Goal: Information Seeking & Learning: Learn about a topic

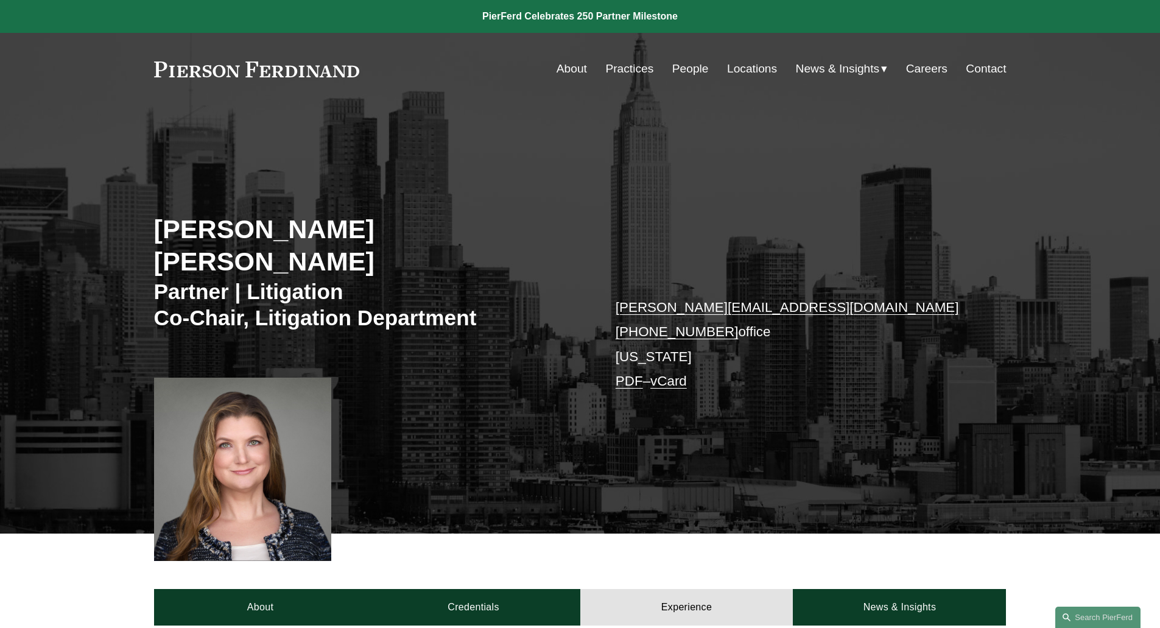
click at [630, 75] on link "Practices" at bounding box center [629, 68] width 48 height 23
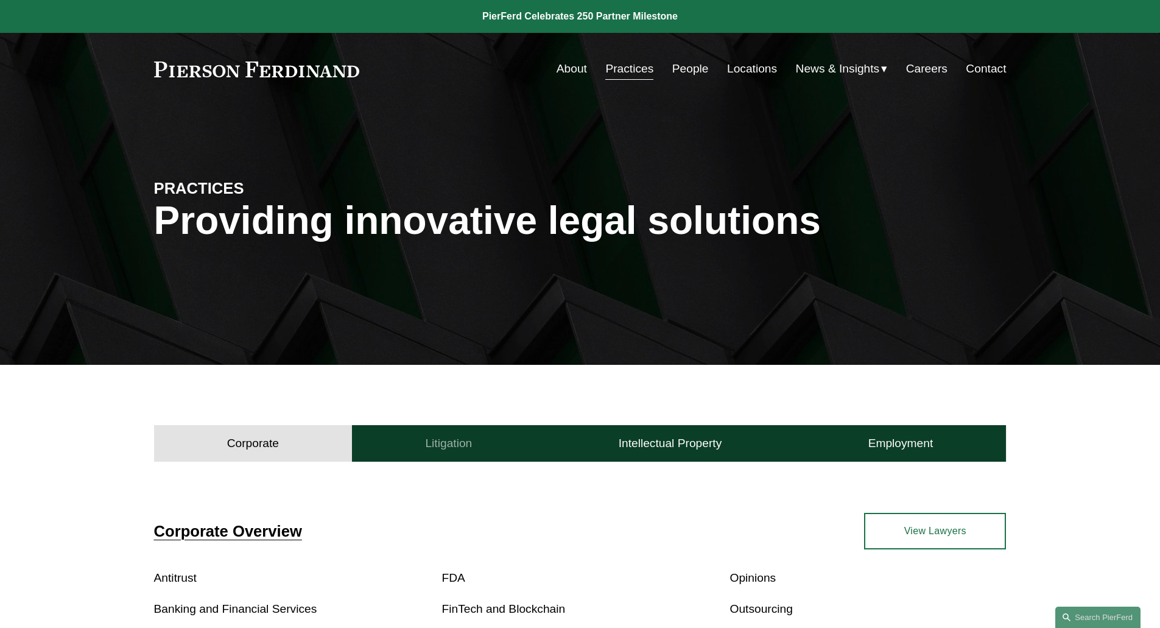
click at [457, 445] on h4 "Litigation" at bounding box center [448, 443] width 47 height 15
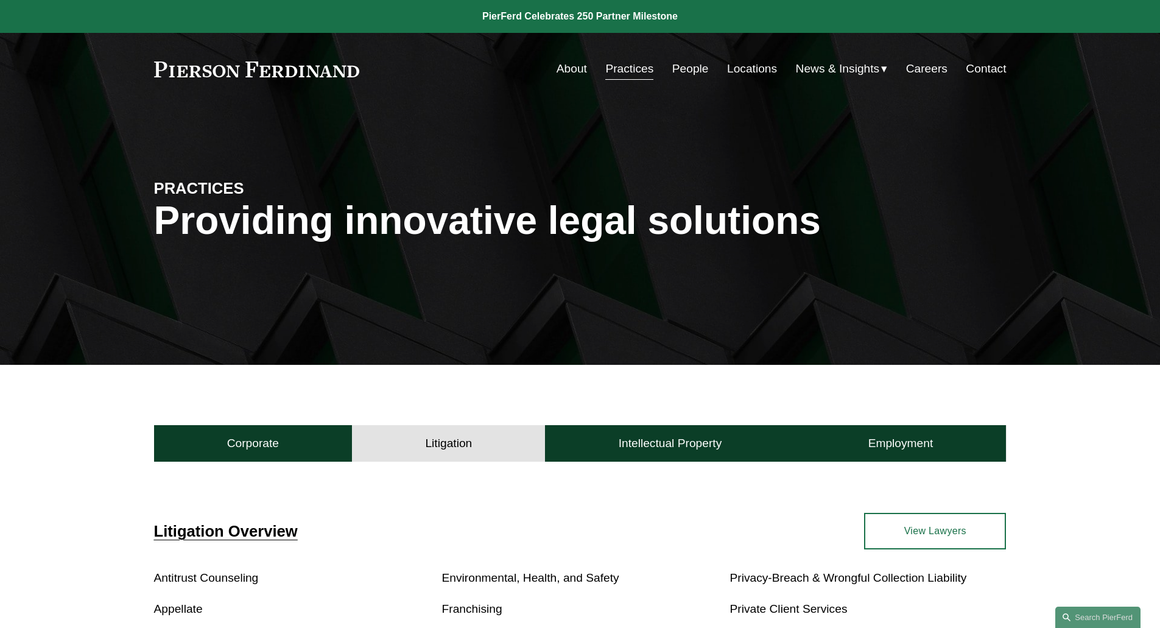
scroll to position [549, 0]
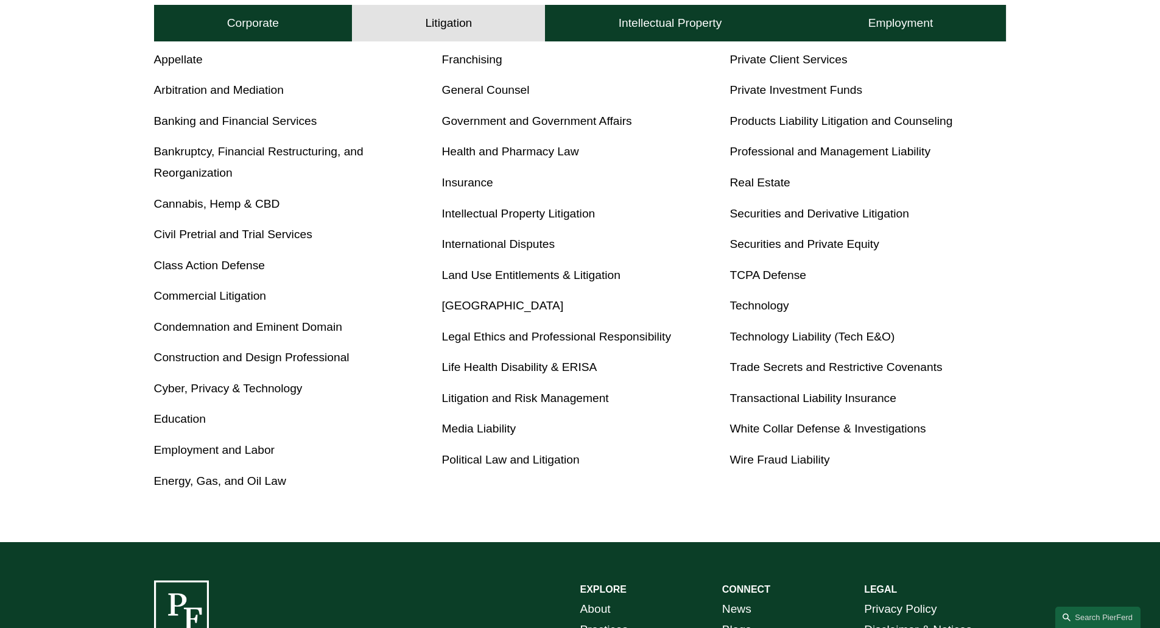
click at [820, 62] on link "Private Client Services" at bounding box center [788, 59] width 118 height 13
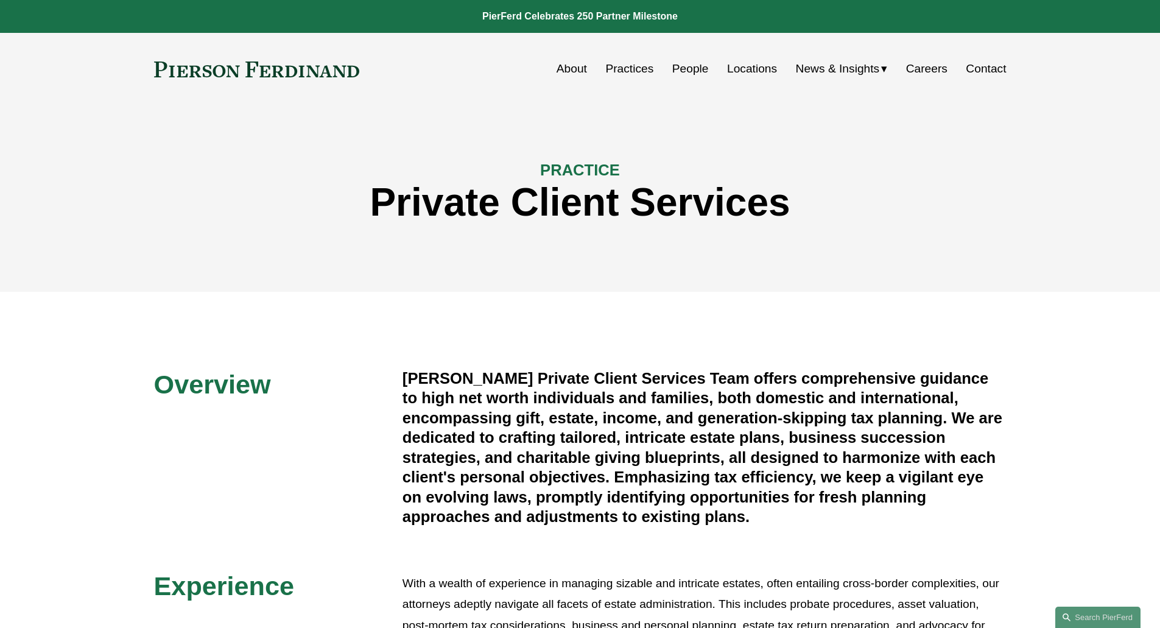
scroll to position [549, 0]
